Goal: Transaction & Acquisition: Purchase product/service

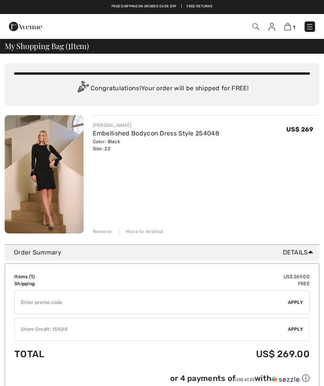
click at [138, 229] on div "Move to Wishlist" at bounding box center [141, 231] width 44 height 7
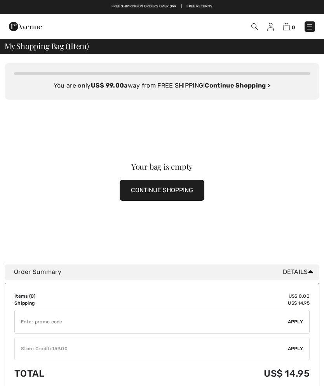
click at [310, 25] on img at bounding box center [310, 27] width 8 height 8
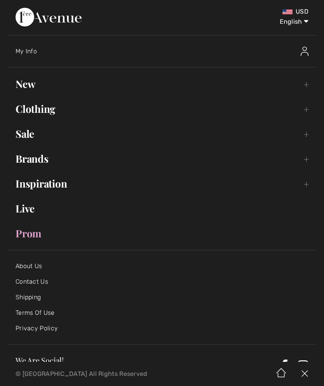
click at [27, 83] on link "New Toggle submenu" at bounding box center [162, 83] width 309 height 17
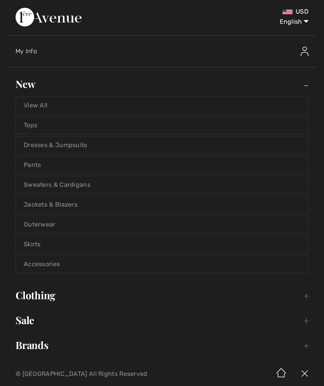
click at [44, 104] on link "View All" at bounding box center [162, 105] width 292 height 17
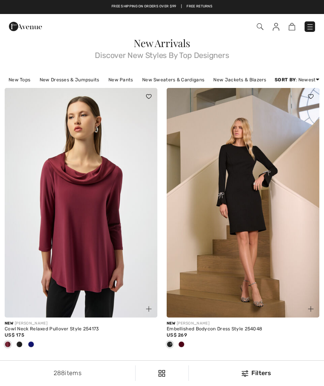
checkbox input "true"
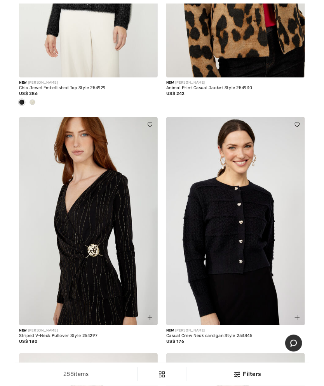
scroll to position [2170, 0]
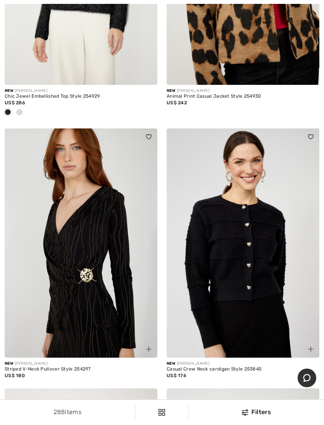
click at [245, 291] on img at bounding box center [243, 242] width 153 height 229
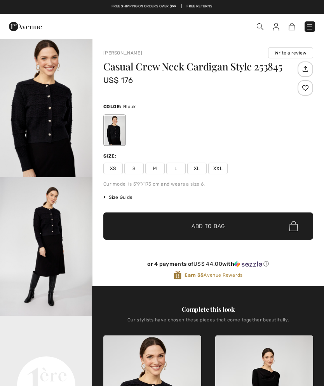
checkbox input "true"
click at [310, 26] on img at bounding box center [310, 27] width 8 height 8
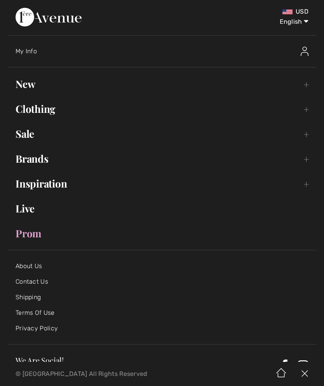
click at [30, 82] on link "New Toggle submenu" at bounding box center [162, 83] width 309 height 17
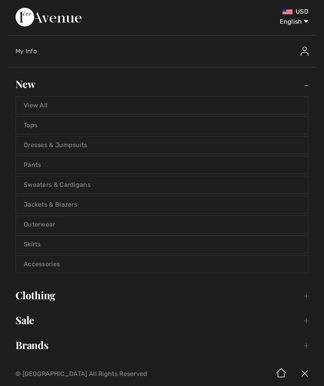
click at [44, 222] on link "Outerwear" at bounding box center [162, 224] width 292 height 17
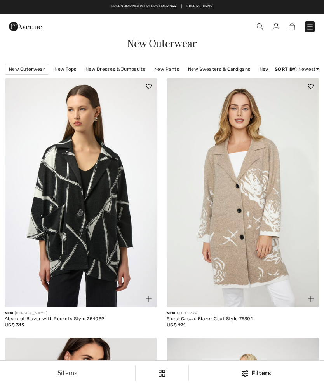
checkbox input "true"
click at [277, 28] on img at bounding box center [276, 27] width 7 height 8
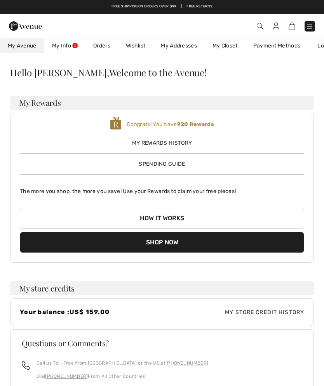
click at [133, 44] on link "Wishlist" at bounding box center [135, 46] width 35 height 14
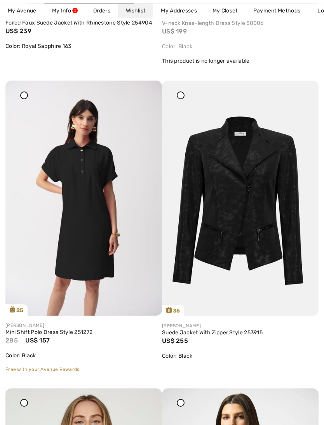
scroll to position [2206, 0]
click at [95, 246] on img at bounding box center [83, 198] width 157 height 235
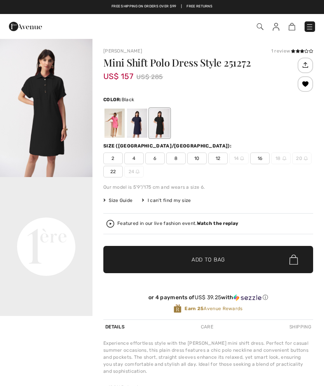
checkbox input "true"
click at [135, 123] on div at bounding box center [137, 123] width 20 height 29
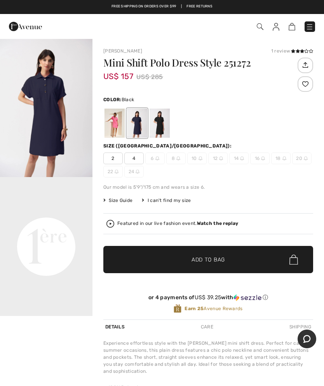
click at [161, 125] on div at bounding box center [160, 123] width 20 height 29
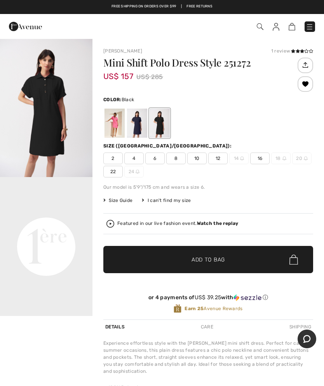
click at [116, 123] on div at bounding box center [115, 123] width 20 height 29
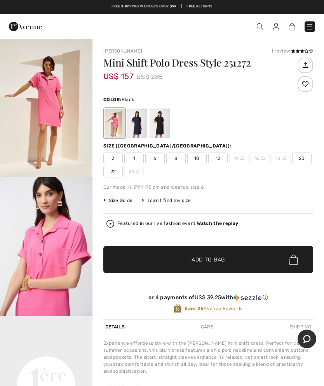
click at [160, 125] on div at bounding box center [160, 123] width 20 height 29
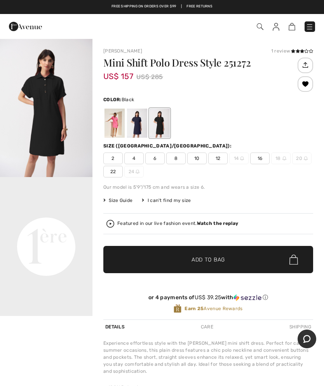
click at [138, 125] on div at bounding box center [137, 123] width 20 height 29
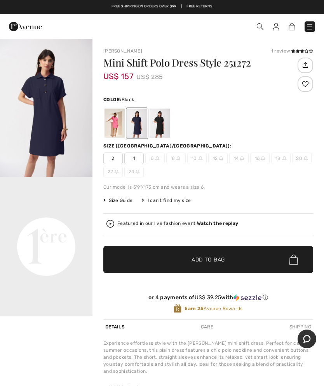
click at [163, 122] on div at bounding box center [160, 123] width 20 height 29
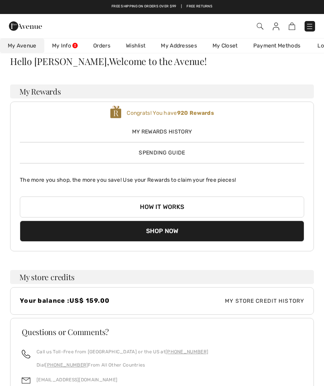
scroll to position [11, 0]
click at [134, 44] on link "Wishlist" at bounding box center [135, 46] width 35 height 14
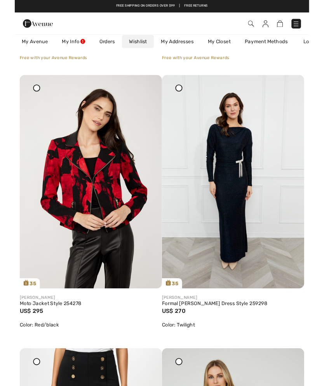
scroll to position [669, 0]
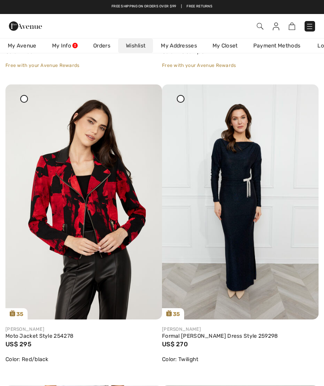
click at [98, 221] on img at bounding box center [83, 201] width 157 height 235
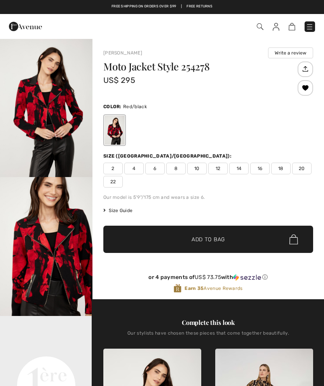
checkbox input "true"
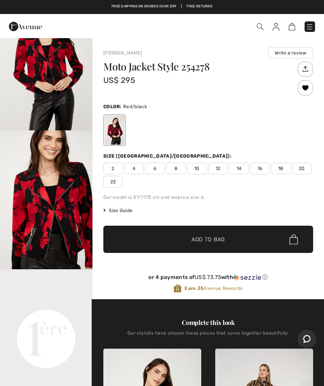
scroll to position [75, 0]
click at [113, 179] on span "22" at bounding box center [112, 182] width 19 height 12
click at [209, 238] on span "Add to Bag" at bounding box center [208, 239] width 33 height 8
click at [290, 26] on img at bounding box center [288, 26] width 7 height 7
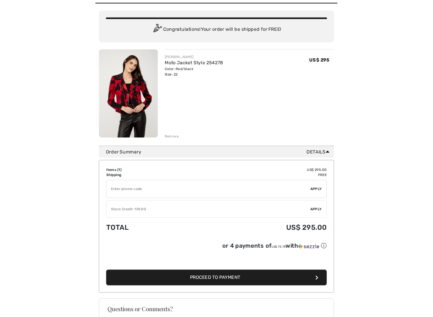
scroll to position [49, 0]
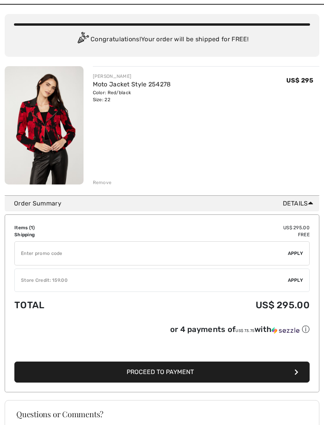
click at [297, 276] on div "✔ Store Credit: 159.00 Apply Remove" at bounding box center [162, 279] width 296 height 23
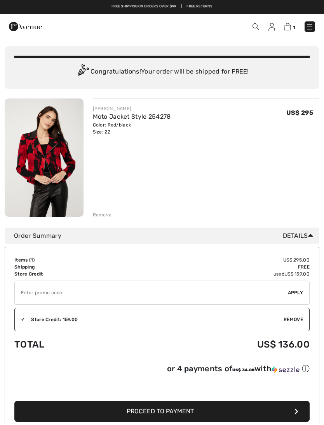
scroll to position [14, 0]
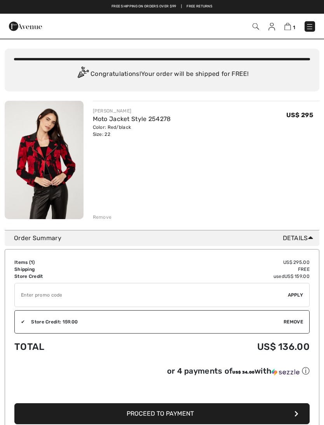
click at [57, 187] on img at bounding box center [44, 160] width 79 height 118
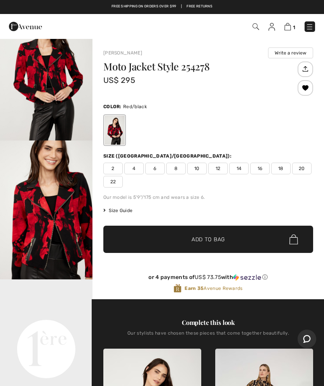
click at [291, 25] on img at bounding box center [288, 26] width 7 height 7
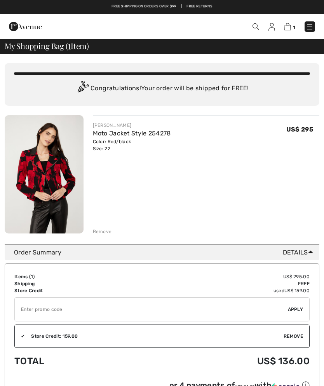
click at [101, 230] on div "Remove" at bounding box center [102, 231] width 19 height 7
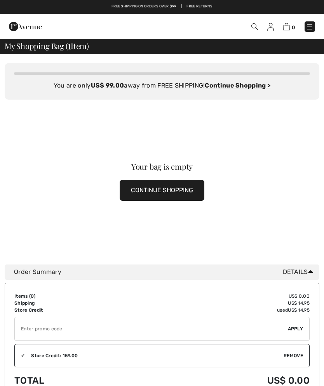
click at [272, 26] on img at bounding box center [271, 27] width 7 height 8
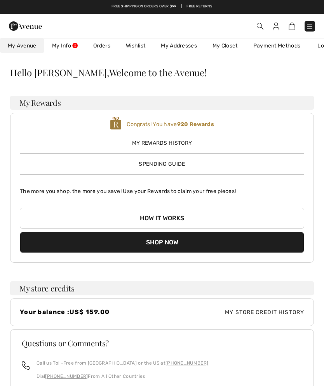
click at [135, 47] on link "Wishlist" at bounding box center [135, 46] width 35 height 14
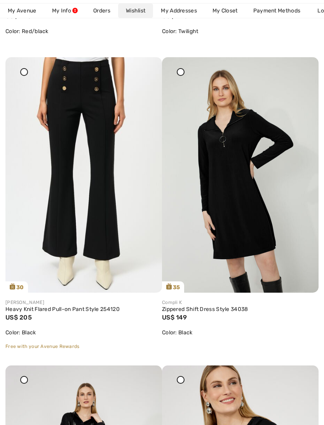
scroll to position [999, 0]
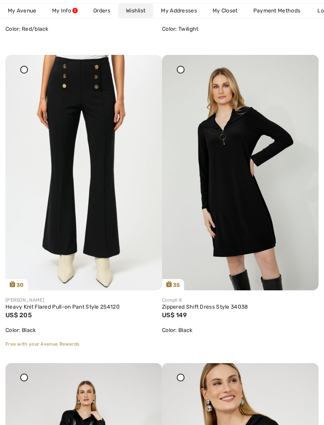
click at [249, 117] on img at bounding box center [240, 172] width 157 height 235
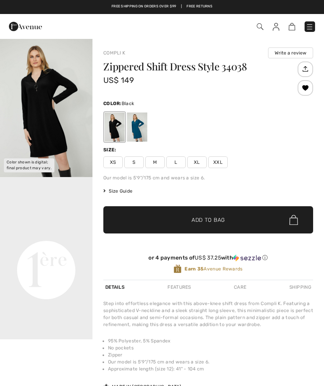
checkbox input "true"
click at [220, 162] on span "XXL" at bounding box center [217, 162] width 19 height 12
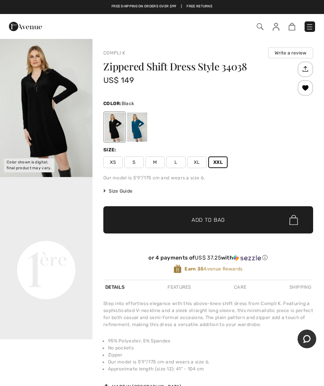
click at [116, 130] on div at bounding box center [115, 126] width 20 height 29
click at [211, 218] on span "Add to Bag" at bounding box center [208, 220] width 33 height 8
